Goal: Task Accomplishment & Management: Complete application form

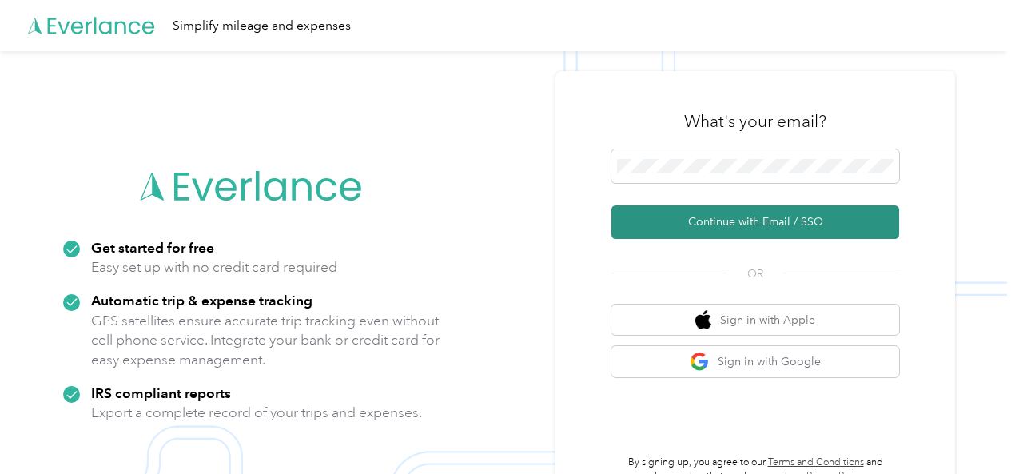
click at [771, 213] on button "Continue with Email / SSO" at bounding box center [756, 222] width 288 height 34
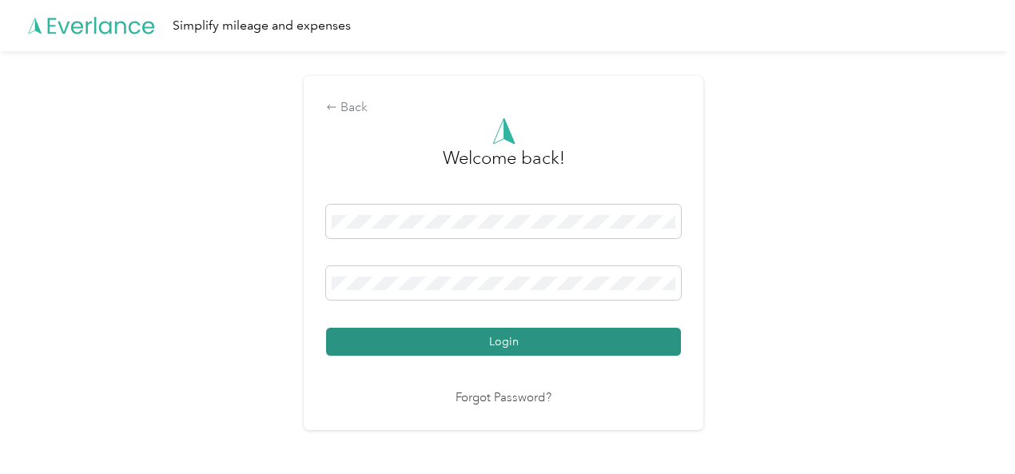
click at [518, 345] on button "Login" at bounding box center [503, 342] width 355 height 28
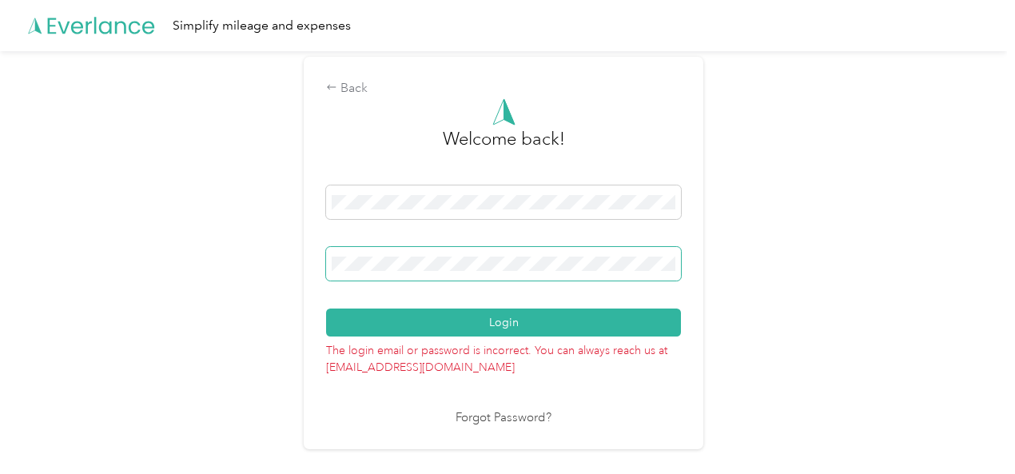
click at [484, 273] on span at bounding box center [503, 264] width 355 height 34
click at [326, 309] on button "Login" at bounding box center [503, 323] width 355 height 28
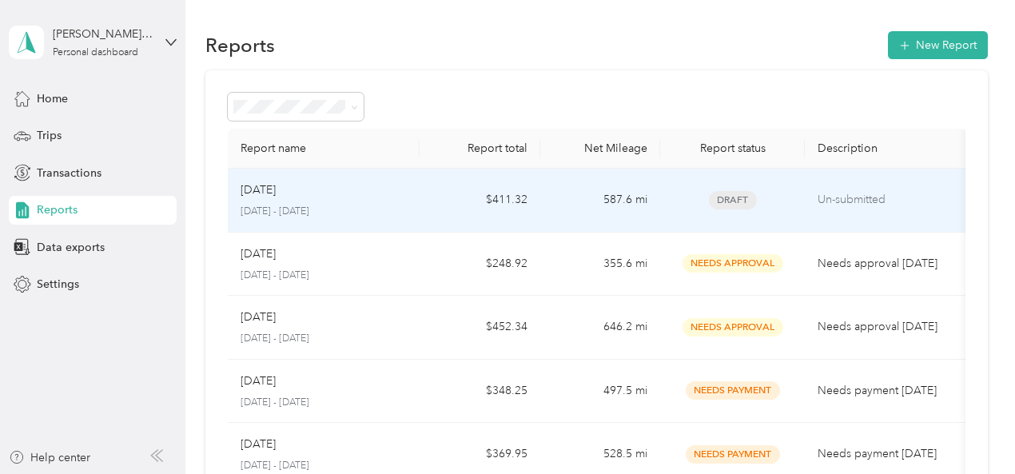
click at [723, 192] on span "Draft" at bounding box center [733, 200] width 48 height 18
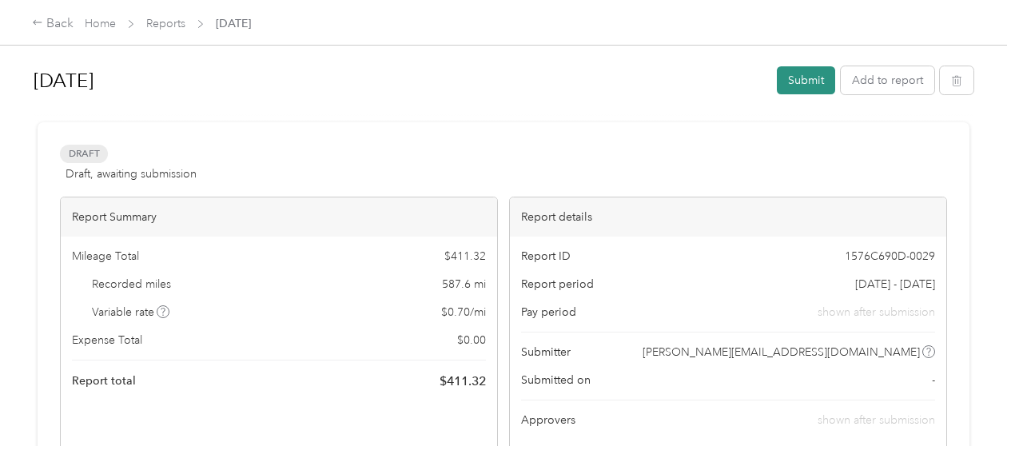
click at [797, 78] on button "Submit" at bounding box center [806, 80] width 58 height 28
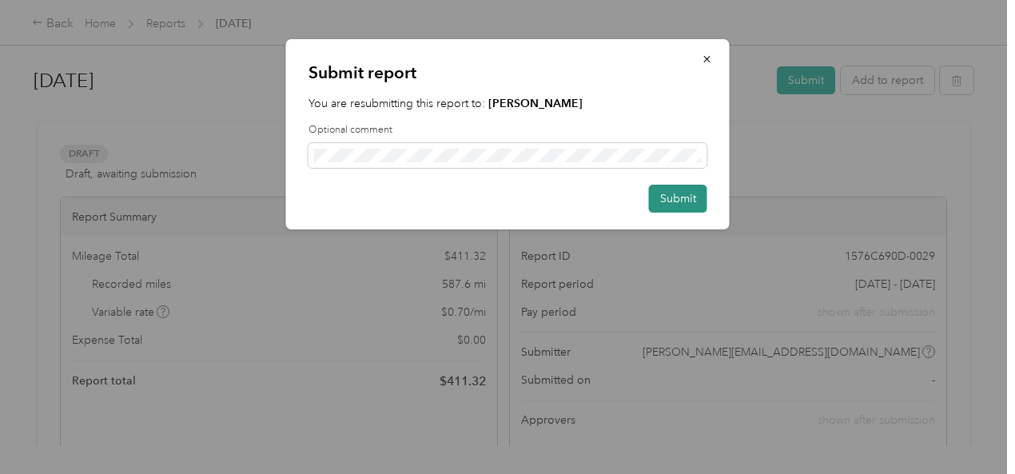
click at [696, 186] on button "Submit" at bounding box center [678, 199] width 58 height 28
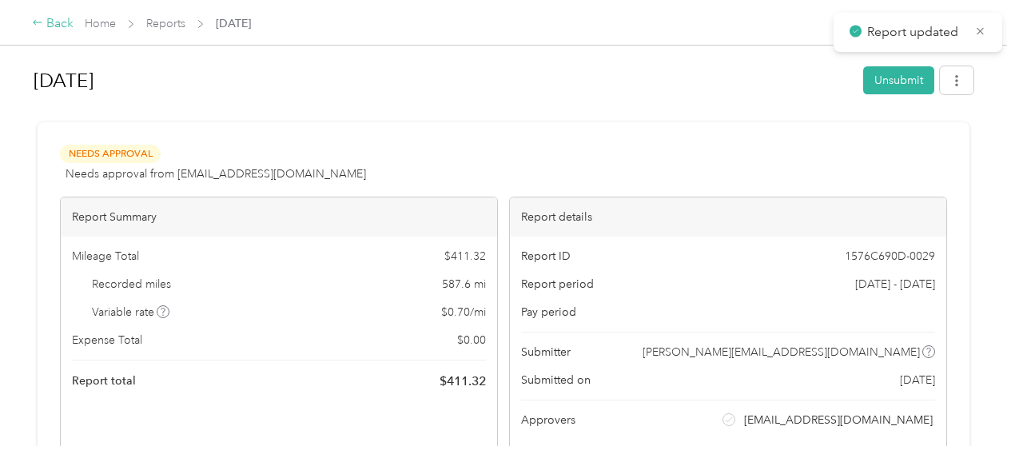
click at [69, 23] on div "Back" at bounding box center [53, 23] width 42 height 19
